Goal: Communication & Community: Answer question/provide support

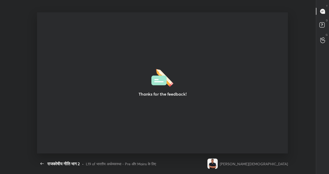
scroll to position [2, 0]
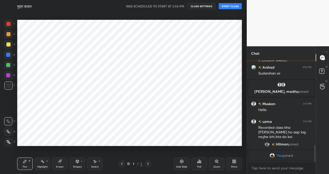
scroll to position [25547, 25462]
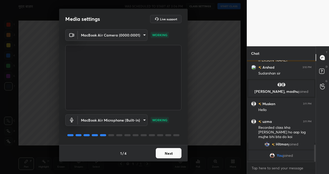
click at [128, 122] on body "1 2 3 4 5 6 7 C X Z C X Z E E Erase all H H मुद्रा बाज़ार WAS SCHEDULED TO START…" at bounding box center [164, 87] width 329 height 174
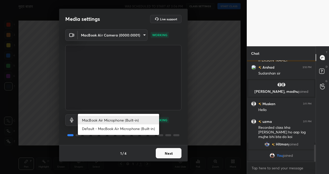
click at [168, 149] on div at bounding box center [164, 87] width 329 height 174
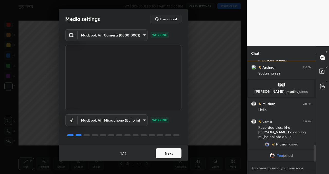
click at [167, 152] on button "Next" at bounding box center [169, 153] width 26 height 10
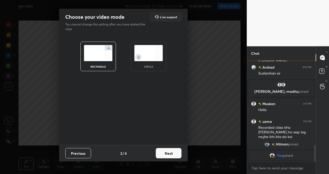
click at [167, 152] on button "Next" at bounding box center [169, 153] width 26 height 10
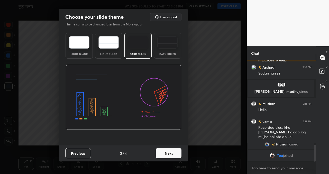
click at [167, 152] on button "Next" at bounding box center [169, 153] width 26 height 10
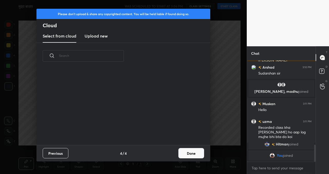
click at [167, 152] on div "Previous 4 / 4 Done" at bounding box center [123, 153] width 174 height 16
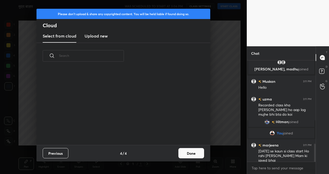
scroll to position [467, 0]
click at [183, 154] on button "Done" at bounding box center [191, 153] width 26 height 10
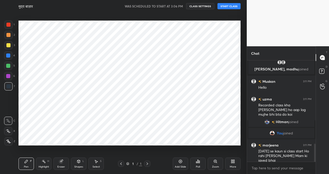
click at [232, 5] on button "START CLASS" at bounding box center [228, 6] width 23 height 6
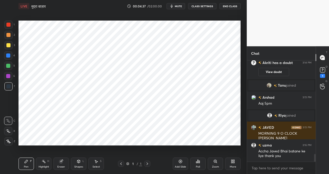
scroll to position [1215, 0]
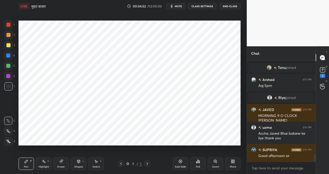
drag, startPoint x: 7, startPoint y: 141, endPoint x: 13, endPoint y: 141, distance: 6.7
click at [7, 141] on icon at bounding box center [8, 141] width 5 height 4
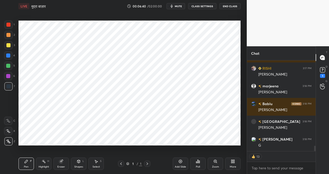
scroll to position [1450, 0]
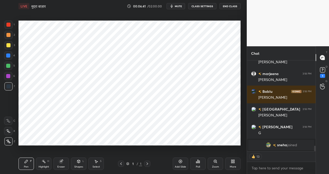
click at [181, 162] on icon at bounding box center [180, 161] width 4 height 4
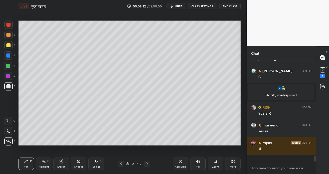
scroll to position [1456, 0]
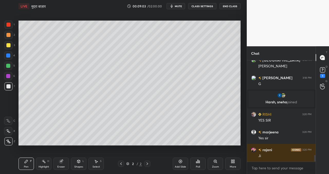
click at [240, 127] on div "Setting up your live class Poll for secs No correct answer Start poll" at bounding box center [129, 82] width 226 height 141
drag, startPoint x: 179, startPoint y: 161, endPoint x: 178, endPoint y: 158, distance: 3.0
click at [179, 161] on icon at bounding box center [180, 161] width 4 height 4
drag, startPoint x: 122, startPoint y: 162, endPoint x: 118, endPoint y: 160, distance: 4.1
click at [121, 163] on icon at bounding box center [121, 164] width 4 height 4
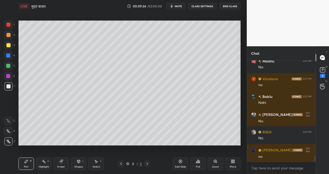
scroll to position [1591, 0]
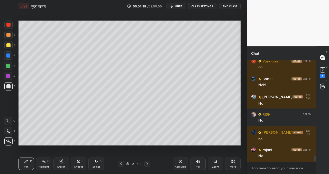
drag, startPoint x: 182, startPoint y: 162, endPoint x: 179, endPoint y: 154, distance: 7.8
click at [182, 162] on icon at bounding box center [180, 161] width 3 height 3
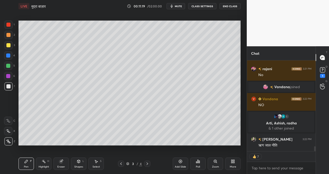
scroll to position [1613, 0]
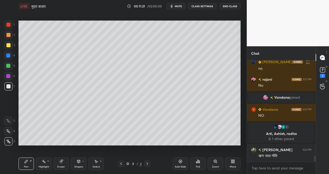
click at [180, 161] on icon at bounding box center [181, 162] width 2 height 2
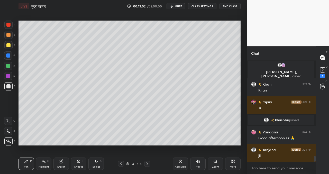
scroll to position [1743, 0]
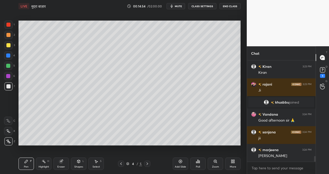
drag, startPoint x: 178, startPoint y: 161, endPoint x: 170, endPoint y: 149, distance: 14.5
click at [178, 161] on div "Add Slide" at bounding box center [180, 163] width 15 height 12
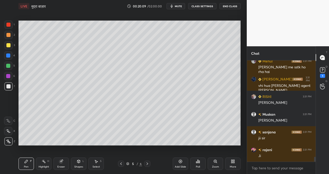
scroll to position [2004, 0]
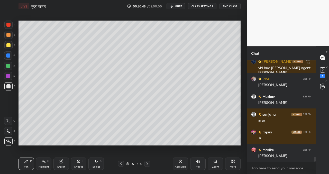
click at [182, 161] on icon at bounding box center [180, 161] width 4 height 4
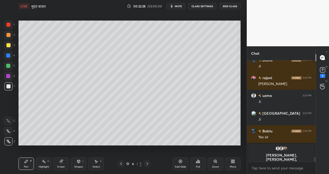
scroll to position [2116, 0]
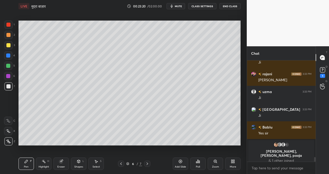
click at [180, 162] on icon at bounding box center [180, 161] width 4 height 4
click at [183, 161] on div "Add Slide" at bounding box center [180, 163] width 15 height 12
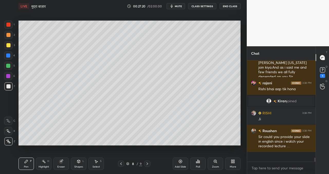
scroll to position [2168, 0]
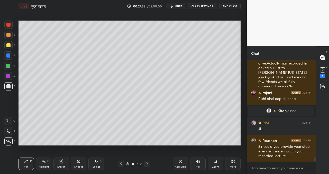
click at [121, 162] on icon at bounding box center [121, 164] width 4 height 4
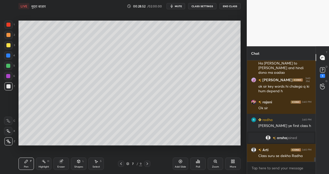
scroll to position [2301, 0]
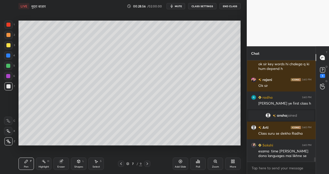
click at [147, 163] on icon at bounding box center [147, 163] width 2 height 3
click at [148, 163] on icon at bounding box center [147, 164] width 4 height 4
click at [121, 162] on icon at bounding box center [121, 164] width 4 height 4
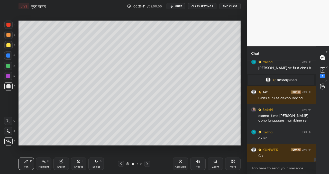
scroll to position [2355, 0]
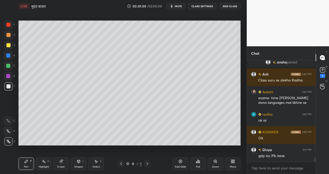
click at [146, 165] on icon at bounding box center [147, 164] width 4 height 4
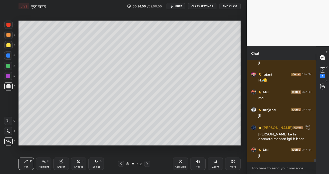
scroll to position [3658, 0]
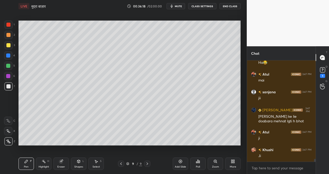
drag, startPoint x: 181, startPoint y: 161, endPoint x: 175, endPoint y: 149, distance: 14.0
click at [180, 161] on icon at bounding box center [180, 161] width 4 height 4
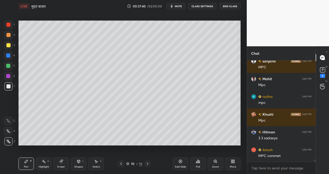
scroll to position [4350, 0]
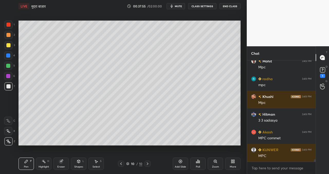
drag, startPoint x: 62, startPoint y: 158, endPoint x: 64, endPoint y: 156, distance: 2.8
click at [63, 157] on div "Eraser" at bounding box center [60, 163] width 15 height 12
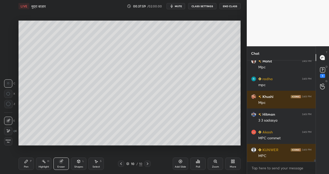
click at [29, 156] on div "Pen P Highlight H Eraser Shapes L Select S 10 / 10 Add Slide Poll Zoom More" at bounding box center [129, 163] width 222 height 21
drag, startPoint x: 23, startPoint y: 160, endPoint x: 29, endPoint y: 153, distance: 10.0
click at [23, 161] on div "Pen P" at bounding box center [25, 163] width 15 height 12
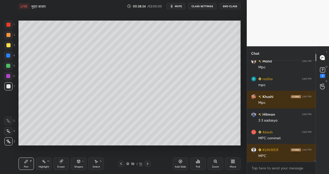
scroll to position [4367, 0]
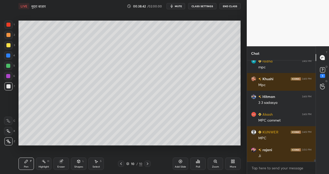
drag, startPoint x: 183, startPoint y: 163, endPoint x: 180, endPoint y: 152, distance: 11.5
click at [184, 163] on div "Add Slide" at bounding box center [180, 163] width 15 height 12
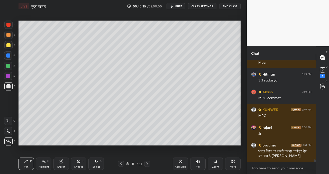
drag, startPoint x: 181, startPoint y: 163, endPoint x: 177, endPoint y: 158, distance: 6.4
click at [180, 163] on icon at bounding box center [180, 161] width 4 height 4
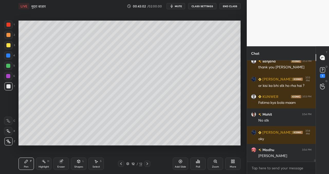
scroll to position [4549, 0]
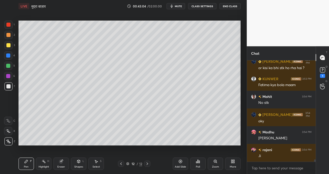
click at [119, 162] on icon at bounding box center [121, 164] width 4 height 4
click at [10, 43] on div at bounding box center [8, 45] width 8 height 8
drag, startPoint x: 152, startPoint y: 163, endPoint x: 146, endPoint y: 164, distance: 5.8
click at [152, 162] on div "11 / 12" at bounding box center [134, 164] width 77 height 6
click at [149, 165] on div at bounding box center [147, 164] width 6 height 6
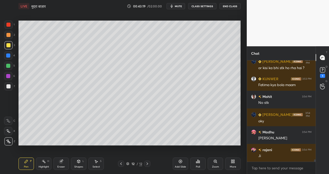
scroll to position [4571, 0]
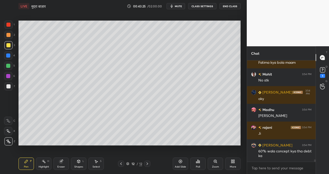
drag, startPoint x: 183, startPoint y: 162, endPoint x: 176, endPoint y: 148, distance: 15.4
click at [183, 162] on div "Add Slide" at bounding box center [180, 163] width 15 height 12
click at [11, 83] on div at bounding box center [8, 86] width 8 height 8
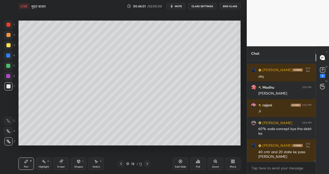
click at [120, 162] on icon at bounding box center [121, 164] width 4 height 4
click at [123, 163] on div at bounding box center [121, 164] width 6 height 6
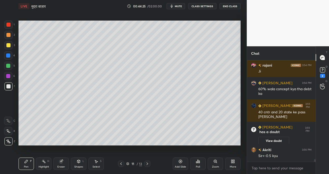
scroll to position [3953, 0]
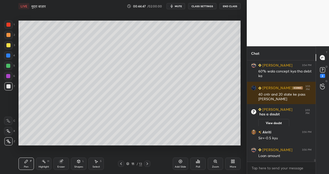
drag, startPoint x: 181, startPoint y: 161, endPoint x: 174, endPoint y: 162, distance: 7.5
click at [181, 161] on icon at bounding box center [180, 161] width 4 height 4
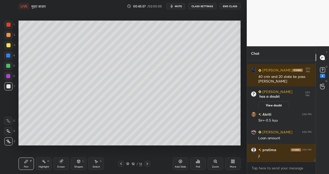
scroll to position [3988, 0]
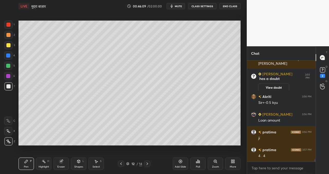
drag, startPoint x: 8, startPoint y: 45, endPoint x: 9, endPoint y: 52, distance: 7.0
click at [8, 46] on div at bounding box center [8, 45] width 4 height 4
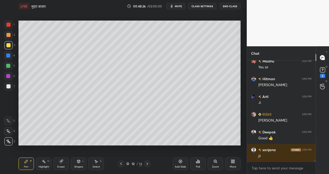
scroll to position [4272, 0]
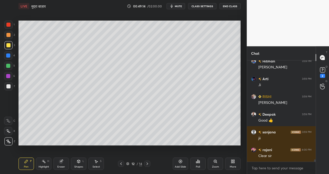
drag, startPoint x: 181, startPoint y: 162, endPoint x: 179, endPoint y: 159, distance: 3.5
click at [181, 162] on icon at bounding box center [180, 161] width 4 height 4
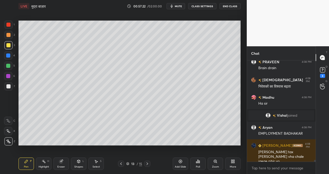
scroll to position [5450, 0]
click at [146, 165] on icon at bounding box center [147, 164] width 4 height 4
click at [120, 163] on icon at bounding box center [121, 164] width 4 height 4
click at [148, 162] on icon at bounding box center [147, 164] width 4 height 4
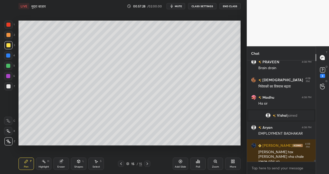
drag, startPoint x: 182, startPoint y: 160, endPoint x: 179, endPoint y: 159, distance: 3.2
click at [182, 160] on div "Add Slide" at bounding box center [180, 163] width 15 height 12
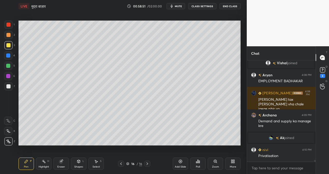
scroll to position [5505, 0]
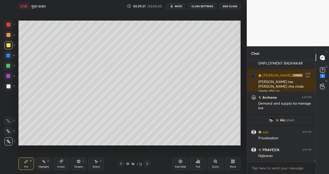
click at [181, 161] on icon at bounding box center [181, 162] width 2 height 2
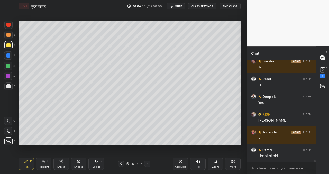
scroll to position [2, 2]
drag, startPoint x: 181, startPoint y: 161, endPoint x: 178, endPoint y: 163, distance: 3.9
click at [181, 161] on icon at bounding box center [180, 161] width 4 height 4
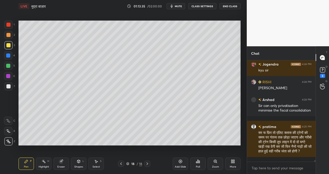
scroll to position [6718, 0]
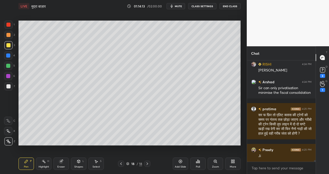
click at [123, 163] on icon at bounding box center [121, 164] width 4 height 4
click at [122, 164] on icon at bounding box center [121, 164] width 4 height 4
click at [147, 163] on icon at bounding box center [147, 163] width 2 height 3
click at [147, 164] on icon at bounding box center [147, 164] width 4 height 4
click at [181, 160] on icon at bounding box center [180, 161] width 4 height 4
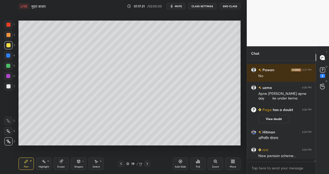
scroll to position [2, 2]
click at [242, 135] on div "Setting up your live class Poll for secs No correct answer Start poll" at bounding box center [129, 82] width 226 height 141
drag, startPoint x: 242, startPoint y: 133, endPoint x: 243, endPoint y: 136, distance: 3.2
click at [243, 136] on div "1 2 3 4 5 6 7 C X Z C X Z E E Erase all H H LIVE मुद्रा बाज़ार 01:17:33 / 02:00:…" at bounding box center [123, 87] width 247 height 174
click at [230, 146] on div "Setting up your live class Poll for secs No correct answer Start poll" at bounding box center [129, 82] width 226 height 141
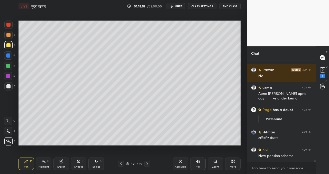
click at [182, 160] on div "Add Slide" at bounding box center [180, 163] width 15 height 12
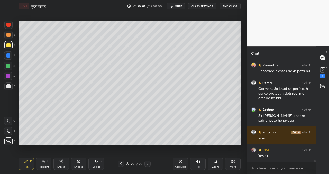
scroll to position [7043, 0]
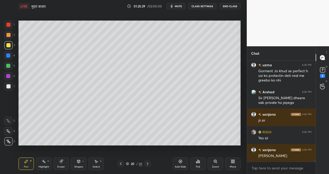
click at [180, 163] on div "Add Slide" at bounding box center [180, 163] width 15 height 12
drag, startPoint x: 180, startPoint y: 161, endPoint x: 177, endPoint y: 160, distance: 3.3
click at [180, 161] on icon at bounding box center [180, 161] width 4 height 4
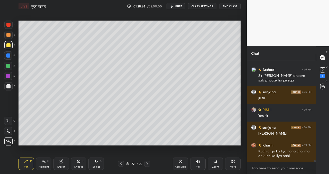
scroll to position [7084, 0]
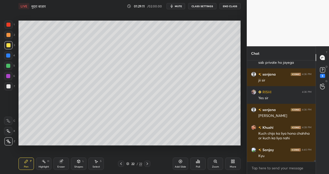
drag, startPoint x: 181, startPoint y: 164, endPoint x: 169, endPoint y: 152, distance: 17.4
click at [182, 164] on div "Add Slide" at bounding box center [180, 163] width 15 height 12
click at [242, 82] on div "Setting up your live class Poll for secs No correct answer Start poll" at bounding box center [129, 82] width 226 height 141
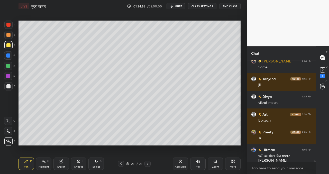
scroll to position [7403, 0]
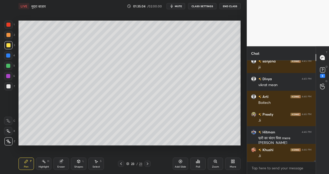
click at [181, 159] on icon at bounding box center [180, 161] width 4 height 4
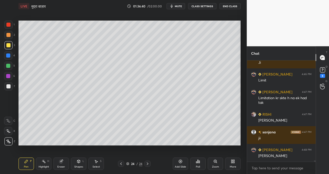
scroll to position [7514, 0]
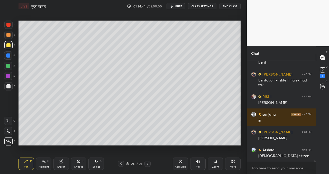
click at [183, 159] on div "Add Slide" at bounding box center [180, 163] width 15 height 12
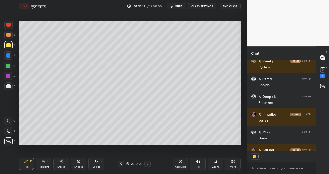
scroll to position [7785, 0]
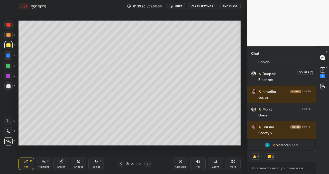
drag, startPoint x: 321, startPoint y: 70, endPoint x: 316, endPoint y: 69, distance: 4.9
click at [321, 70] on rect at bounding box center [322, 70] width 5 height 5
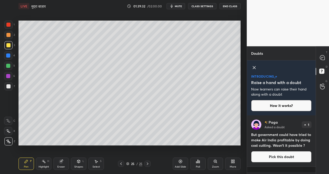
click at [254, 68] on icon at bounding box center [254, 67] width 3 height 3
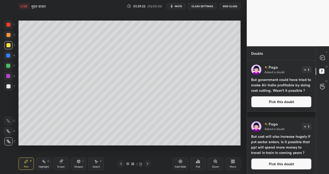
drag, startPoint x: 273, startPoint y: 107, endPoint x: 258, endPoint y: 103, distance: 15.5
click at [273, 107] on button "Pick this doubt" at bounding box center [281, 101] width 60 height 11
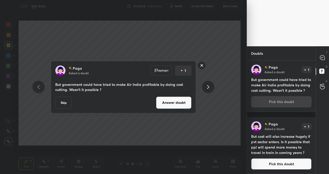
drag, startPoint x: 173, startPoint y: 102, endPoint x: 165, endPoint y: 106, distance: 7.8
click at [172, 103] on button "Answer doubt" at bounding box center [173, 102] width 35 height 12
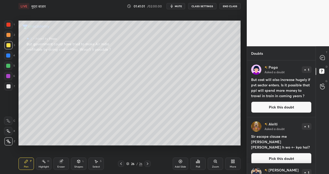
drag, startPoint x: 288, startPoint y: 108, endPoint x: 284, endPoint y: 108, distance: 4.1
click at [288, 108] on button "Pick this doubt" at bounding box center [281, 106] width 60 height 11
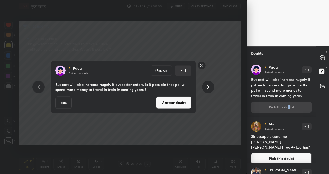
click at [180, 103] on button "Answer doubt" at bounding box center [173, 102] width 35 height 12
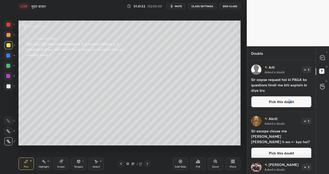
click at [260, 104] on button "Pick this doubt" at bounding box center [281, 101] width 60 height 11
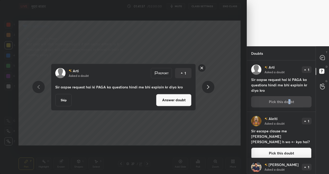
drag, startPoint x: 62, startPoint y: 99, endPoint x: 73, endPoint y: 103, distance: 12.5
click at [64, 100] on button "Skip" at bounding box center [63, 100] width 16 height 12
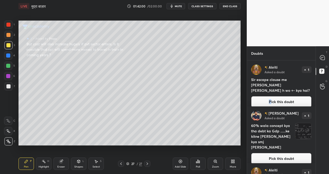
drag, startPoint x: 269, startPoint y: 98, endPoint x: 249, endPoint y: 100, distance: 20.1
click at [269, 98] on button "Pick this doubt" at bounding box center [281, 101] width 60 height 11
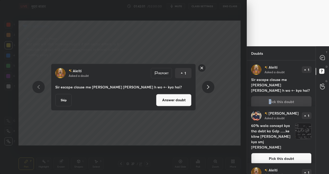
drag, startPoint x: 170, startPoint y: 103, endPoint x: 166, endPoint y: 105, distance: 3.9
click at [170, 103] on button "Answer doubt" at bounding box center [173, 100] width 35 height 12
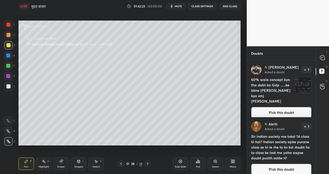
click at [269, 107] on button "Pick this doubt" at bounding box center [281, 112] width 60 height 11
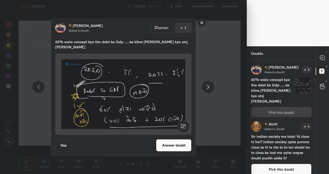
click at [180, 143] on button "Answer doubt" at bounding box center [173, 145] width 35 height 12
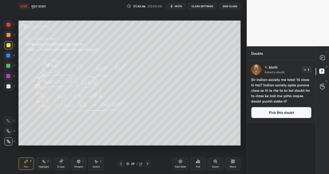
click at [278, 114] on button "Pick this doubt" at bounding box center [281, 112] width 60 height 11
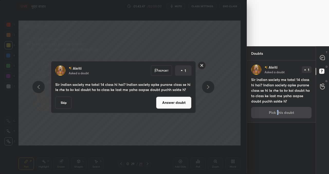
click at [180, 104] on button "Answer doubt" at bounding box center [173, 102] width 35 height 12
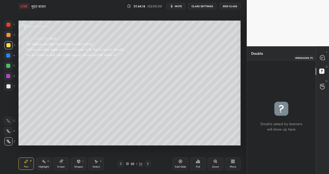
drag, startPoint x: 322, startPoint y: 57, endPoint x: 319, endPoint y: 57, distance: 2.6
click at [322, 57] on icon at bounding box center [322, 57] width 2 height 0
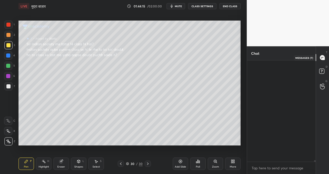
scroll to position [100, 67]
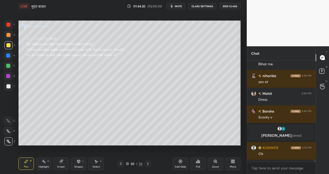
click at [179, 162] on icon at bounding box center [180, 161] width 4 height 4
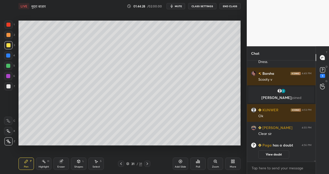
click at [8, 86] on div at bounding box center [8, 86] width 4 height 4
drag, startPoint x: 320, startPoint y: 70, endPoint x: 300, endPoint y: 68, distance: 20.6
click at [320, 70] on rect at bounding box center [322, 70] width 5 height 5
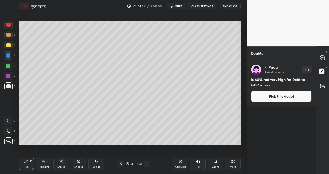
click at [123, 163] on icon at bounding box center [121, 164] width 4 height 4
click at [272, 97] on button "Pick this doubt" at bounding box center [281, 96] width 60 height 11
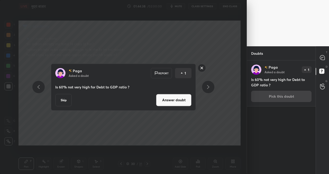
click at [162, 101] on button "Answer doubt" at bounding box center [173, 100] width 35 height 12
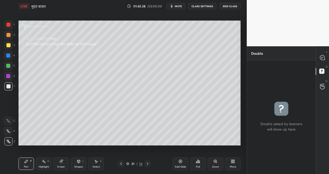
click at [179, 6] on span "mute" at bounding box center [178, 6] width 7 height 4
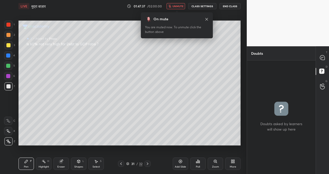
drag, startPoint x: 181, startPoint y: 6, endPoint x: 174, endPoint y: 11, distance: 8.5
click at [181, 6] on span "unmute" at bounding box center [177, 6] width 11 height 4
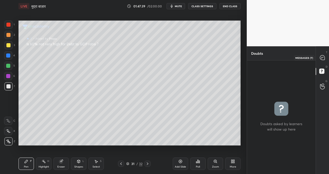
click at [325, 59] on div at bounding box center [322, 57] width 10 height 9
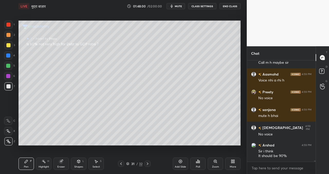
scroll to position [100, 67]
click at [142, 147] on div "Setting up your live class Poll for secs No correct answer Start poll" at bounding box center [129, 82] width 226 height 141
click at [155, 146] on div "Setting up your live class Poll for secs No correct answer Start poll" at bounding box center [129, 82] width 226 height 141
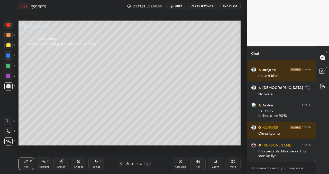
scroll to position [7909, 0]
drag, startPoint x: 149, startPoint y: 162, endPoint x: 144, endPoint y: 161, distance: 5.9
click at [150, 162] on div at bounding box center [147, 164] width 6 height 6
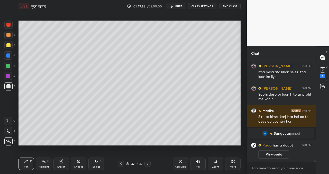
scroll to position [7813, 0]
drag, startPoint x: 322, startPoint y: 71, endPoint x: 311, endPoint y: 69, distance: 11.7
click at [322, 71] on rect at bounding box center [322, 70] width 5 height 5
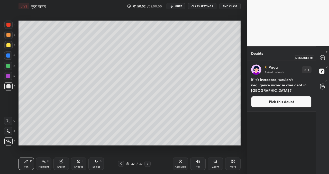
click at [321, 58] on icon at bounding box center [321, 58] width 1 height 0
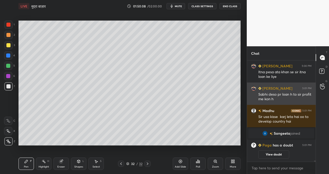
scroll to position [7946, 0]
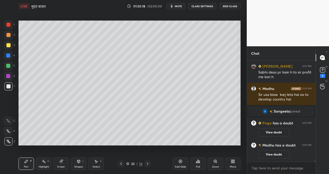
click at [60, 161] on icon at bounding box center [60, 161] width 3 height 3
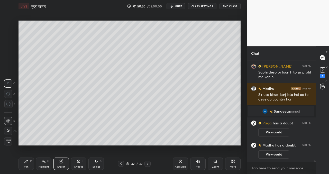
drag, startPoint x: 27, startPoint y: 162, endPoint x: 27, endPoint y: 145, distance: 16.2
click at [27, 162] on icon at bounding box center [26, 161] width 4 height 4
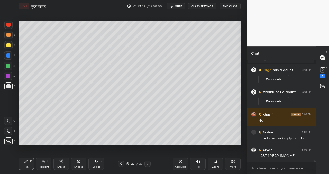
scroll to position [7897, 0]
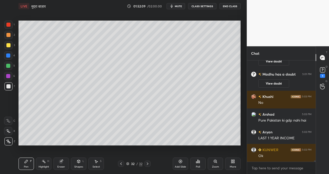
click at [179, 161] on icon at bounding box center [180, 161] width 4 height 4
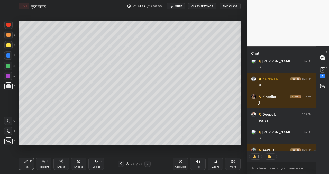
scroll to position [8279, 0]
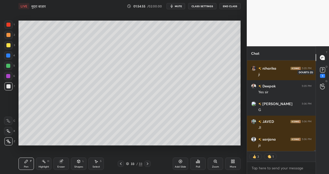
click at [323, 70] on rect at bounding box center [322, 70] width 5 height 5
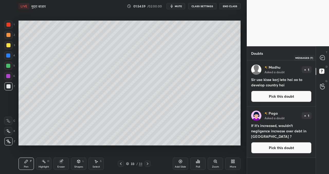
drag, startPoint x: 323, startPoint y: 54, endPoint x: 313, endPoint y: 55, distance: 10.6
click at [323, 54] on div at bounding box center [322, 57] width 10 height 9
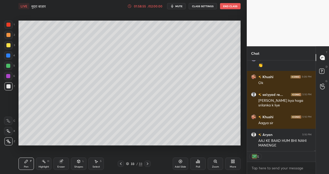
scroll to position [9105, 0]
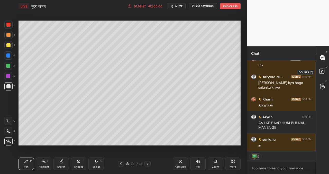
click at [320, 70] on rect at bounding box center [321, 71] width 5 height 5
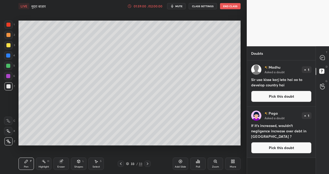
drag, startPoint x: 264, startPoint y: 96, endPoint x: 259, endPoint y: 95, distance: 5.2
click at [264, 96] on button "Pick this doubt" at bounding box center [281, 96] width 60 height 11
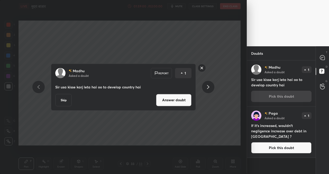
click at [175, 101] on button "Answer doubt" at bounding box center [173, 100] width 35 height 12
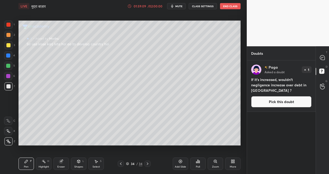
click at [270, 102] on button "Pick this doubt" at bounding box center [281, 101] width 60 height 11
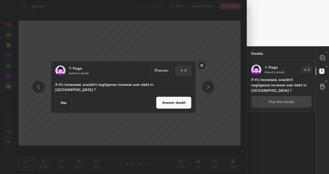
drag, startPoint x: 174, startPoint y: 99, endPoint x: 171, endPoint y: 102, distance: 4.5
click at [174, 99] on button "Answer doubt" at bounding box center [173, 102] width 35 height 12
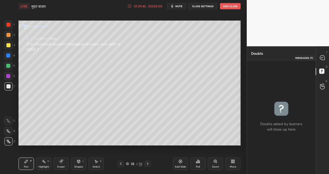
drag, startPoint x: 323, startPoint y: 58, endPoint x: 320, endPoint y: 58, distance: 3.4
click at [323, 57] on icon at bounding box center [322, 57] width 5 height 5
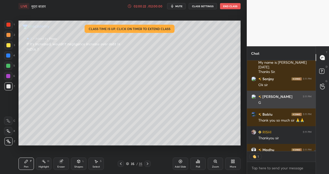
scroll to position [2, 2]
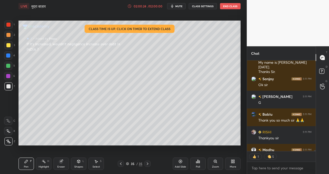
click at [199, 164] on div "Poll" at bounding box center [197, 163] width 15 height 12
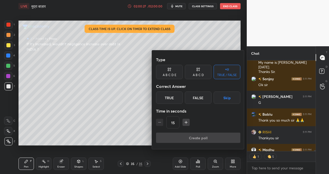
drag, startPoint x: 172, startPoint y: 98, endPoint x: 169, endPoint y: 103, distance: 5.6
click at [172, 99] on div "True" at bounding box center [169, 97] width 27 height 12
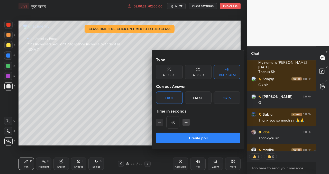
drag, startPoint x: 184, startPoint y: 137, endPoint x: 180, endPoint y: 139, distance: 5.1
click at [184, 137] on button "Create poll" at bounding box center [198, 138] width 84 height 10
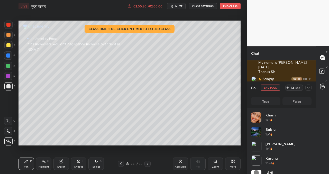
scroll to position [60, 59]
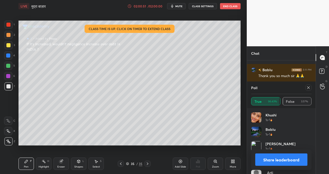
click at [273, 160] on button "Share leaderboard" at bounding box center [281, 159] width 52 height 12
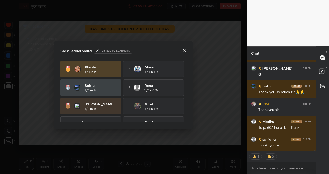
click at [184, 50] on icon at bounding box center [184, 50] width 4 height 4
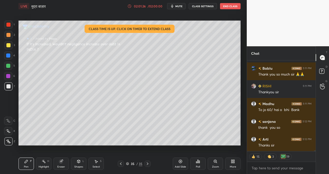
click at [232, 6] on button "End Class" at bounding box center [230, 6] width 21 height 6
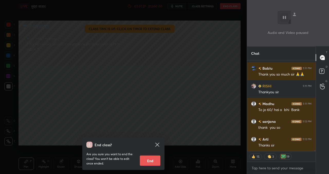
drag, startPoint x: 151, startPoint y: 160, endPoint x: 149, endPoint y: 162, distance: 3.0
click at [151, 160] on button "End" at bounding box center [150, 160] width 21 height 10
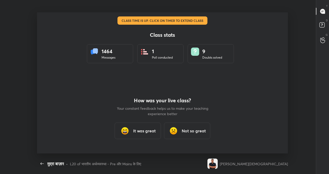
click at [142, 130] on h3 "It was great" at bounding box center [144, 131] width 23 height 6
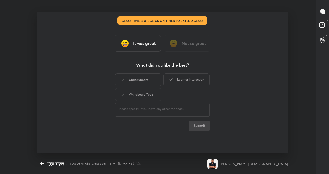
drag, startPoint x: 150, startPoint y: 78, endPoint x: 158, endPoint y: 79, distance: 8.3
click at [151, 78] on div "Chat Support" at bounding box center [138, 79] width 46 height 13
drag, startPoint x: 187, startPoint y: 80, endPoint x: 183, endPoint y: 81, distance: 4.8
click at [185, 80] on div "Learner Interaction" at bounding box center [186, 79] width 46 height 13
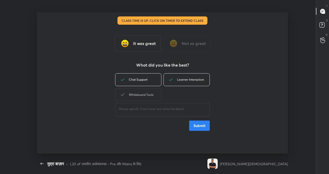
drag, startPoint x: 147, startPoint y: 94, endPoint x: 151, endPoint y: 100, distance: 6.9
click at [147, 95] on div "Whiteboard Tools" at bounding box center [138, 94] width 46 height 13
drag, startPoint x: 195, startPoint y: 124, endPoint x: 187, endPoint y: 126, distance: 8.2
click at [195, 124] on button "Submit" at bounding box center [199, 125] width 21 height 10
type textarea "x"
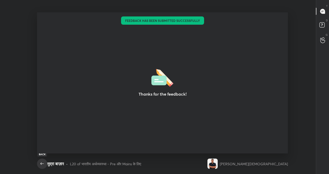
click at [42, 162] on icon "button" at bounding box center [42, 164] width 6 height 6
